Goal: Task Accomplishment & Management: Manage account settings

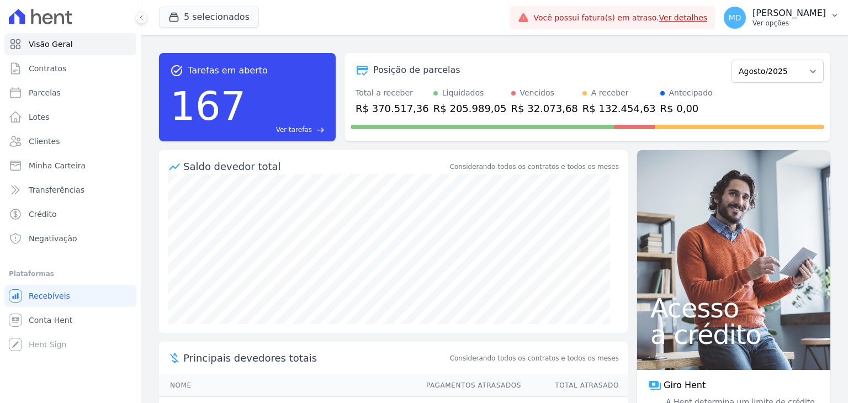
click at [752, 25] on p "Ver opções" at bounding box center [788, 23] width 73 height 9
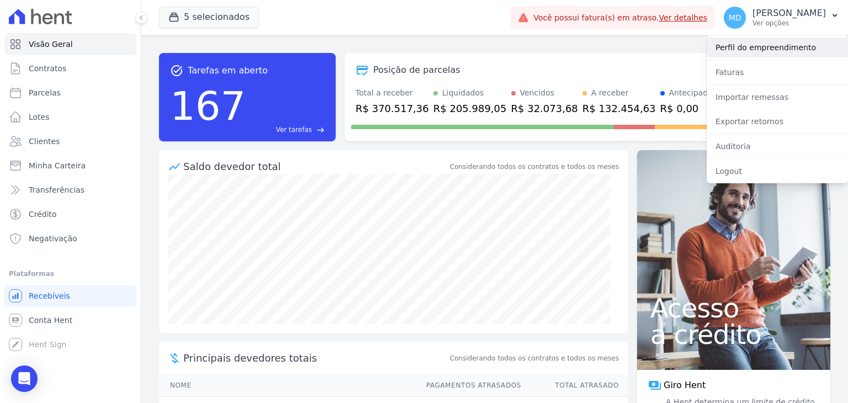
click at [758, 47] on link "Perfil do empreendimento" at bounding box center [776, 48] width 141 height 20
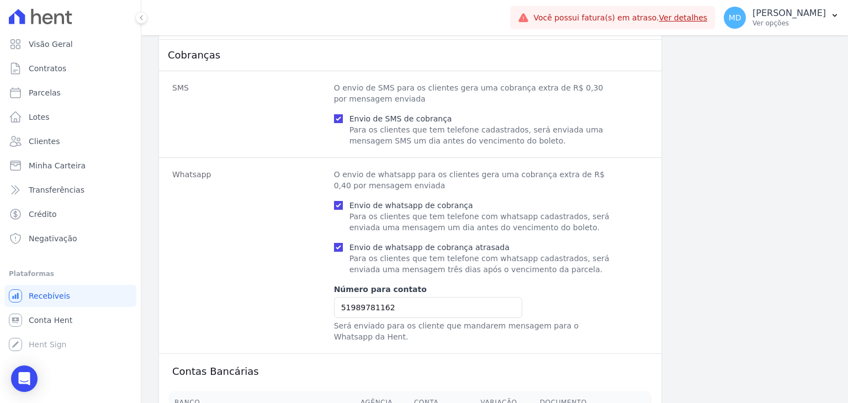
scroll to position [867, 0]
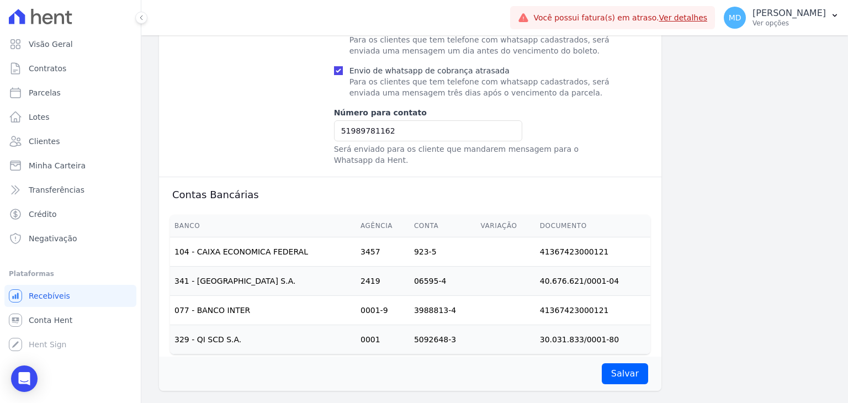
drag, startPoint x: 316, startPoint y: 229, endPoint x: 408, endPoint y: 229, distance: 92.2
click at [408, 237] on tr "104 - CAIXA ECONOMICA FEDERAL 3457 923-5 41367423000121" at bounding box center [410, 251] width 480 height 29
click at [278, 332] on td "329 - QI SCD S.A." at bounding box center [263, 339] width 186 height 29
drag, startPoint x: 220, startPoint y: 324, endPoint x: 327, endPoint y: 325, distance: 107.6
click at [327, 325] on td "329 - QI SCD S.A." at bounding box center [263, 339] width 186 height 29
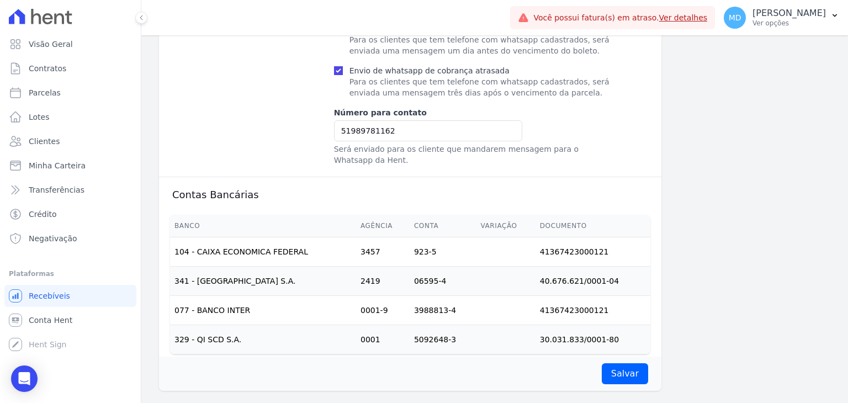
drag, startPoint x: 594, startPoint y: 288, endPoint x: 598, endPoint y: 304, distance: 16.5
click at [598, 304] on td "41367423000121" at bounding box center [592, 310] width 115 height 29
drag, startPoint x: 312, startPoint y: 300, endPoint x: 323, endPoint y: 301, distance: 10.5
click at [323, 301] on div "Banco Agência Conta Variação Documento 104 - CAIXA ECONOMICA FEDERAL 3457 923-5…" at bounding box center [409, 284] width 515 height 148
click at [323, 301] on td "077 - BANCO INTER" at bounding box center [263, 310] width 186 height 29
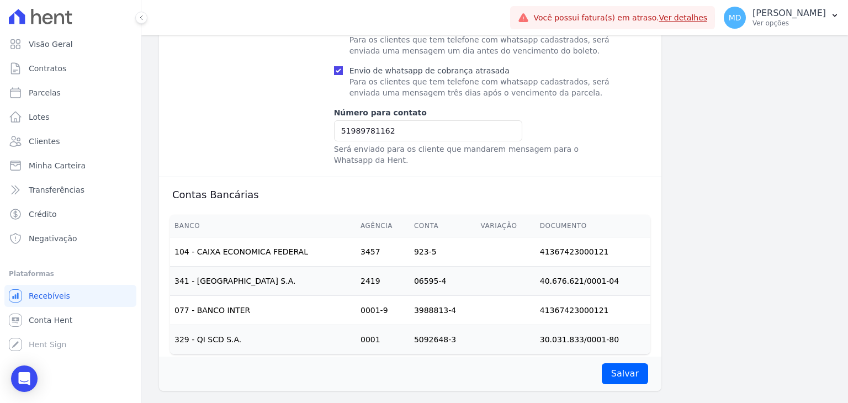
click at [312, 280] on td "341 - ITAÚ UNIBANCO S.A." at bounding box center [263, 281] width 186 height 29
click at [322, 337] on td "329 - QI SCD S.A." at bounding box center [263, 339] width 186 height 29
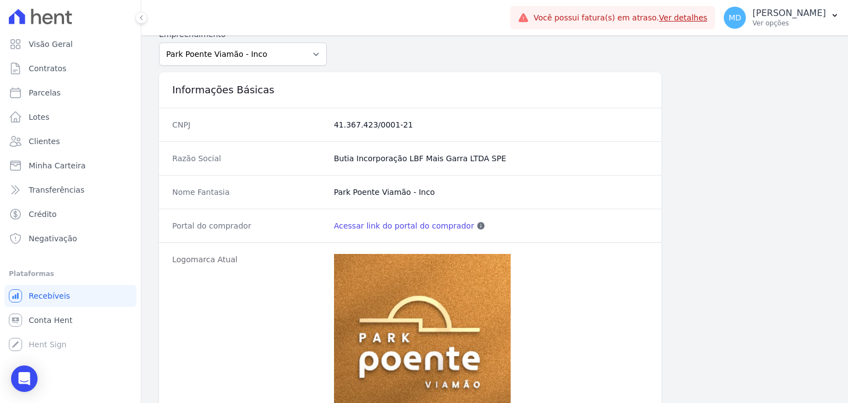
scroll to position [0, 0]
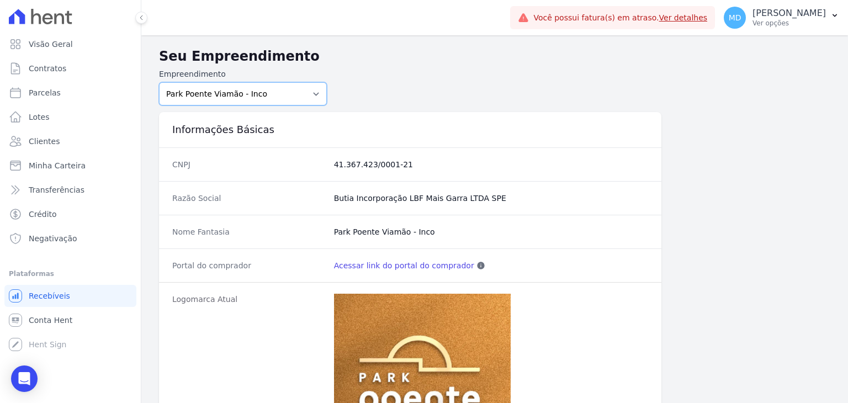
click at [259, 90] on select "[GEOGRAPHIC_DATA] - [GEOGRAPHIC_DATA] - JPI Clube Residencial [GEOGRAPHIC_DATA]…" at bounding box center [243, 93] width 168 height 23
select select "bb4f9d9f-12c7-4ae8-bc2e-9e19481730b1"
click at [159, 82] on select "[GEOGRAPHIC_DATA] - [GEOGRAPHIC_DATA] - JPI Clube Residencial [GEOGRAPHIC_DATA]…" at bounding box center [243, 93] width 168 height 23
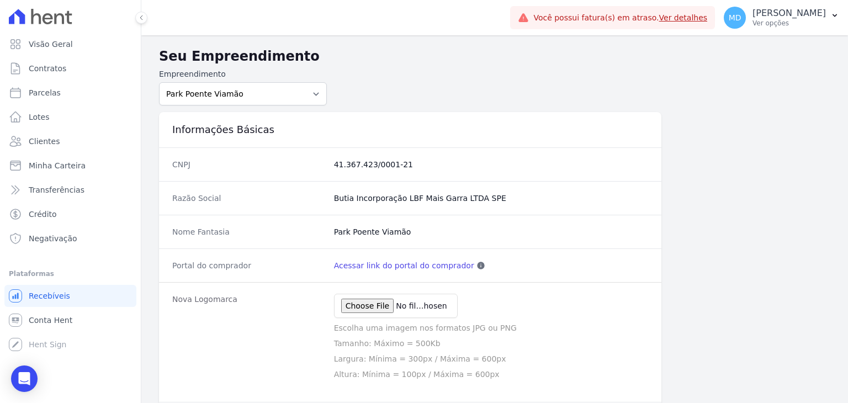
click at [290, 84] on select "[GEOGRAPHIC_DATA] - [GEOGRAPHIC_DATA] - JPI Clube Residencial [GEOGRAPHIC_DATA]…" at bounding box center [243, 93] width 168 height 23
select select "980c1eb1-4231-460f-863e-120dd4190085"
click at [159, 82] on select "[GEOGRAPHIC_DATA] - [GEOGRAPHIC_DATA] - JPI Clube Residencial [GEOGRAPHIC_DATA]…" at bounding box center [243, 93] width 168 height 23
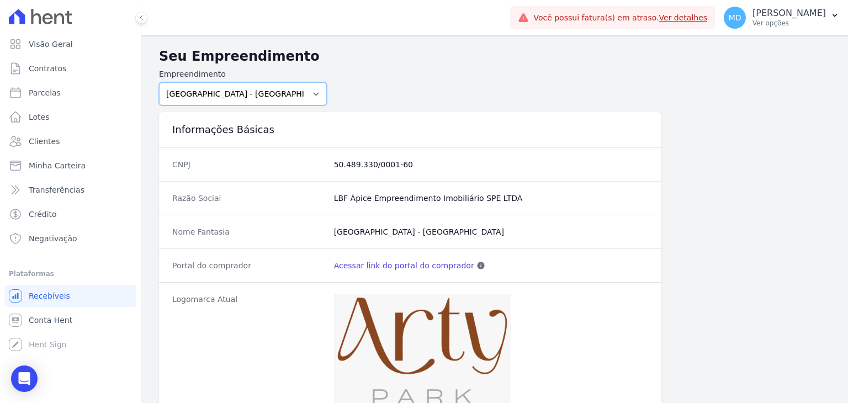
click at [284, 98] on select "[GEOGRAPHIC_DATA] - [GEOGRAPHIC_DATA] - JPI Clube Residencial [GEOGRAPHIC_DATA]…" at bounding box center [243, 93] width 168 height 23
select select "efb414d5-99c3-4fff-9f06-c68a2d5d2720"
click at [159, 82] on select "[GEOGRAPHIC_DATA] - [GEOGRAPHIC_DATA] - JPI Clube Residencial [GEOGRAPHIC_DATA]…" at bounding box center [243, 93] width 168 height 23
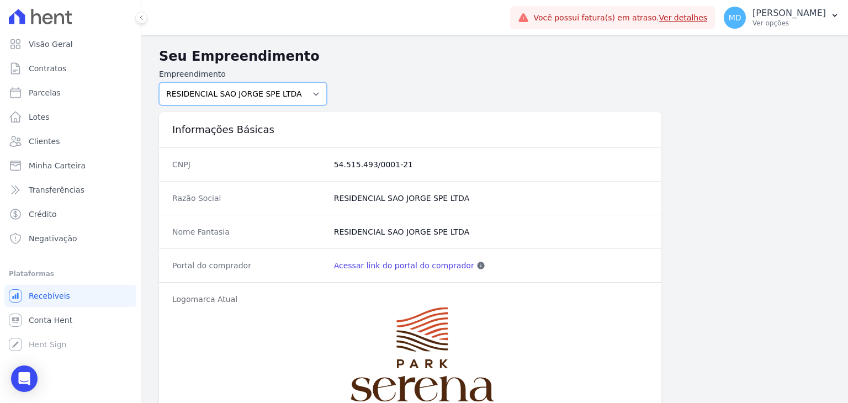
click at [274, 99] on select "[GEOGRAPHIC_DATA] - [GEOGRAPHIC_DATA] - JPI Clube Residencial [GEOGRAPHIC_DATA]…" at bounding box center [243, 93] width 168 height 23
click at [409, 99] on form "Empreendimento Arty Park - Gravatai Arty Park - JPI Clube Residencial Saint Lou…" at bounding box center [494, 86] width 671 height 37
click at [273, 104] on select "[GEOGRAPHIC_DATA] - [GEOGRAPHIC_DATA] - JPI Clube Residencial [GEOGRAPHIC_DATA]…" at bounding box center [243, 93] width 168 height 23
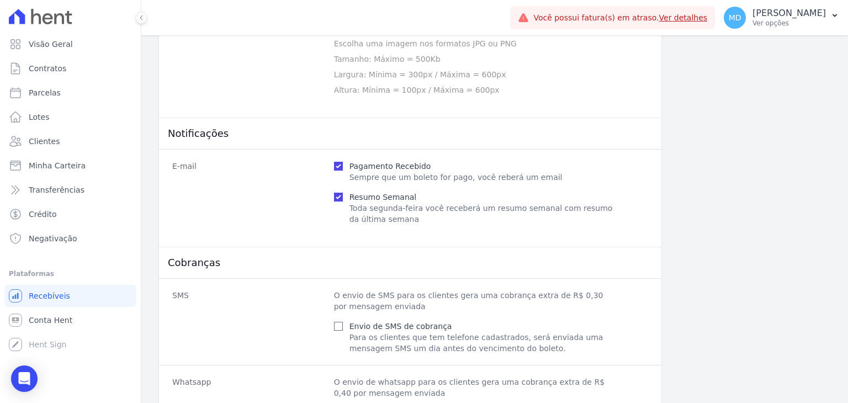
scroll to position [682, 0]
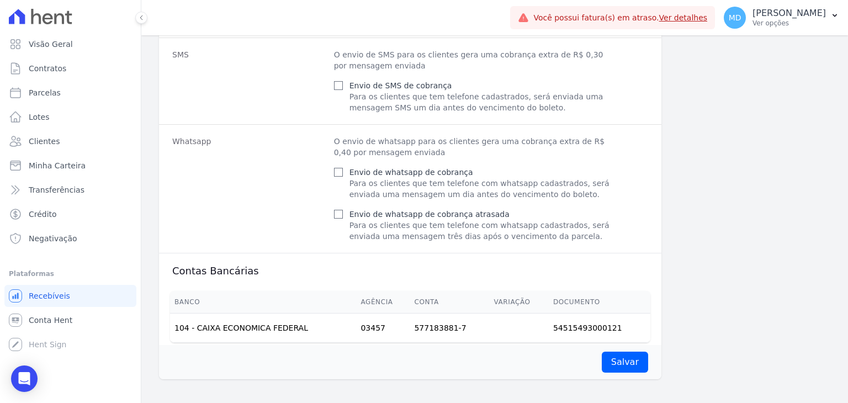
click at [589, 313] on td "54515493000121" at bounding box center [600, 327] width 102 height 29
drag, startPoint x: 583, startPoint y: 316, endPoint x: 576, endPoint y: 320, distance: 8.1
click at [579, 318] on td "54515493000121" at bounding box center [600, 327] width 102 height 29
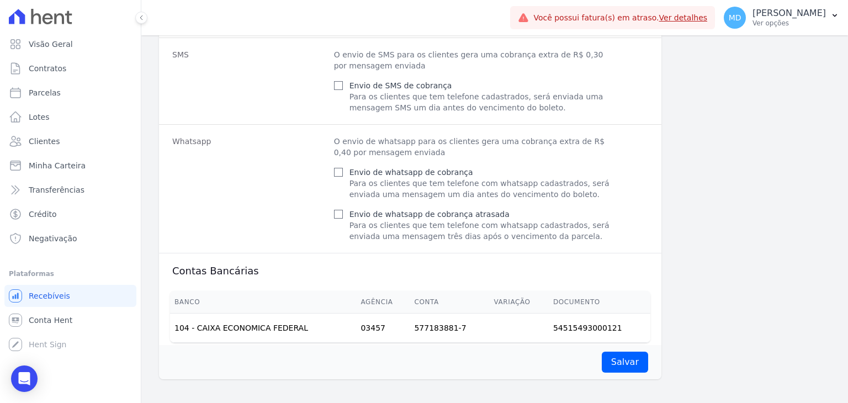
click at [567, 324] on td "54515493000121" at bounding box center [600, 327] width 102 height 29
click at [566, 324] on td "54515493000121" at bounding box center [600, 327] width 102 height 29
click at [561, 324] on td "54515493000121" at bounding box center [600, 327] width 102 height 29
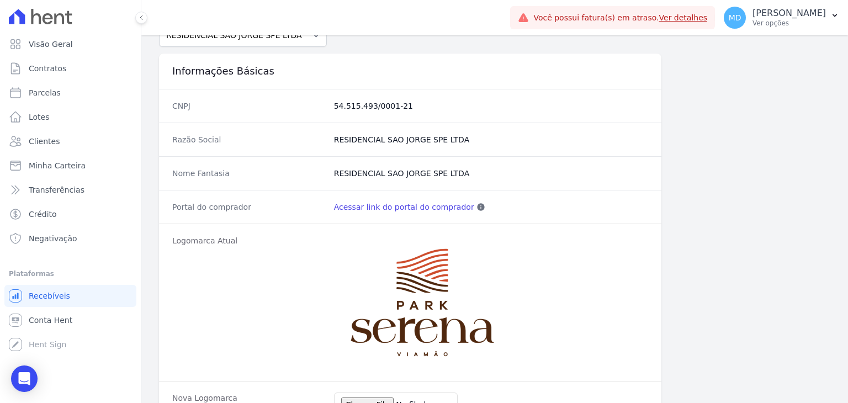
scroll to position [0, 0]
